Goal: Communication & Community: Answer question/provide support

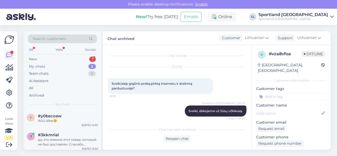
click at [67, 59] on div "New 1" at bounding box center [62, 58] width 69 height 7
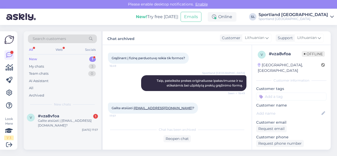
click at [55, 119] on div "Galite atsiūsti į [EMAIL_ADDRESS][DOMAIN_NAME]?" at bounding box center [68, 122] width 60 height 9
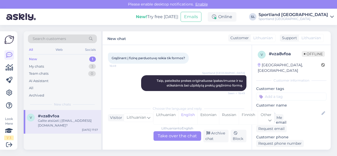
scroll to position [238, 0]
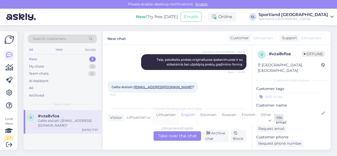
click at [170, 116] on div "Lithuanian" at bounding box center [165, 117] width 25 height 13
click at [174, 134] on div "Lithuanian to Lithuanian Take over the chat" at bounding box center [177, 135] width 48 height 9
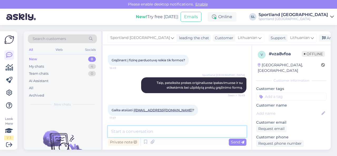
click at [164, 132] on textarea at bounding box center [177, 131] width 138 height 11
type textarea "A"
click at [168, 130] on textarea at bounding box center [177, 131] width 138 height 11
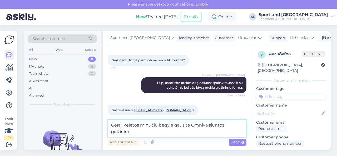
scroll to position [221, 0]
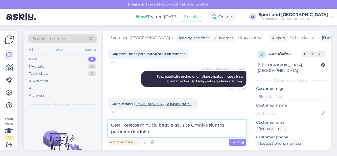
type textarea "Gerai, keletos minučių bėgyje gausite Omniva siuntos grąžinimo koduką."
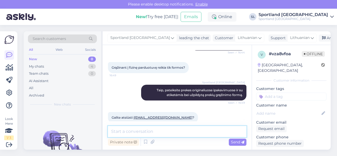
scroll to position [242, 0]
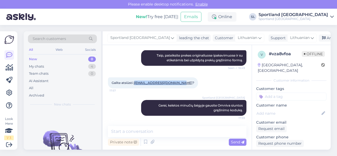
drag, startPoint x: 181, startPoint y: 82, endPoint x: 135, endPoint y: 80, distance: 45.5
click at [135, 81] on span "Galite atsiūsti į [EMAIL_ADDRESS][DOMAIN_NAME] ?" at bounding box center [152, 83] width 83 height 4
copy link "[EMAIL_ADDRESS][DOMAIN_NAME]"
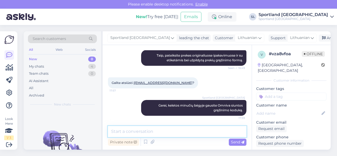
click at [193, 130] on textarea at bounding box center [177, 131] width 138 height 11
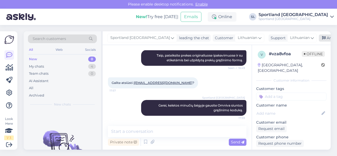
click at [321, 38] on div "Archive chat" at bounding box center [334, 37] width 33 height 7
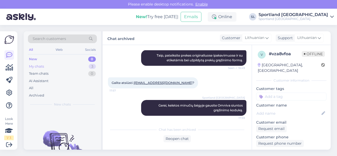
click at [67, 67] on div "My chats 3" at bounding box center [62, 66] width 69 height 7
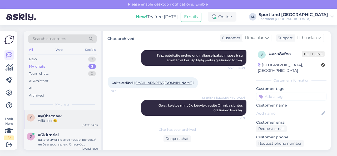
click at [61, 122] on div "Ačiū labai🙂" at bounding box center [68, 120] width 60 height 5
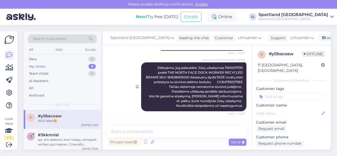
scroll to position [100, 0]
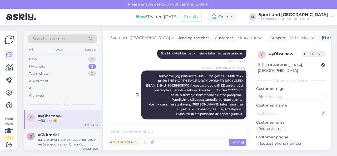
click at [222, 90] on span "Dėkojame, jog palaukėte. Jūsų užsakymas 7000017133 prekė THE NORTH FACE DOCK WO…" at bounding box center [195, 95] width 98 height 42
drag, startPoint x: 222, startPoint y: 90, endPoint x: 230, endPoint y: 74, distance: 17.4
click at [230, 74] on span "Dėkojame, jog palaukėte. Jūsų užsakymas 7000017133 prekė THE NORTH FACE DOCK WO…" at bounding box center [195, 95] width 98 height 42
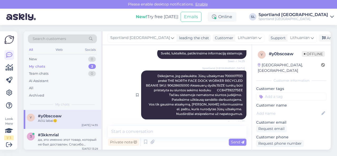
click at [227, 74] on span "Dėkojame, jog palaukėte. Jūsų užsakymas 7000017133 prekė THE NORTH FACE DOCK WO…" at bounding box center [195, 95] width 98 height 42
copy span "7000017133"
click at [64, 139] on div "да, это именно этот товар, который не был доставлен. Спасибо большое, буду ждат…" at bounding box center [68, 141] width 60 height 9
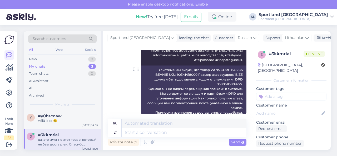
scroll to position [778, 0]
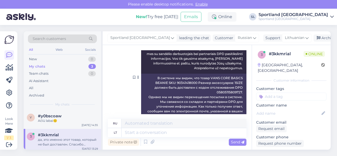
click at [226, 85] on div "В системе мы видим, что товар VANS CORE BASICS BEANIE SKU: 90341418000 Размер а…" at bounding box center [193, 100] width 105 height 52
copy div "05805115809727"
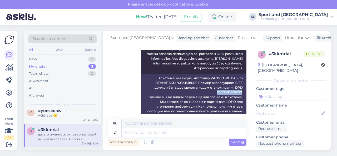
scroll to position [21, 0]
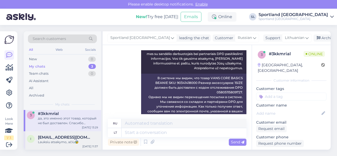
click at [56, 139] on span "[EMAIL_ADDRESS][DOMAIN_NAME]" at bounding box center [65, 137] width 55 height 5
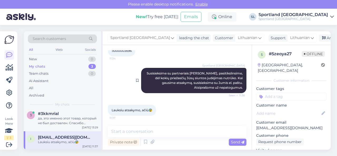
scroll to position [255, 0]
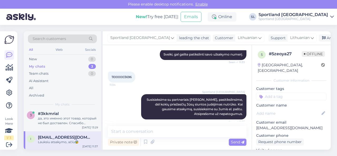
click at [121, 78] on span "11000003696" at bounding box center [121, 77] width 20 height 4
copy div "11000003696 11:34"
